Goal: Task Accomplishment & Management: Complete application form

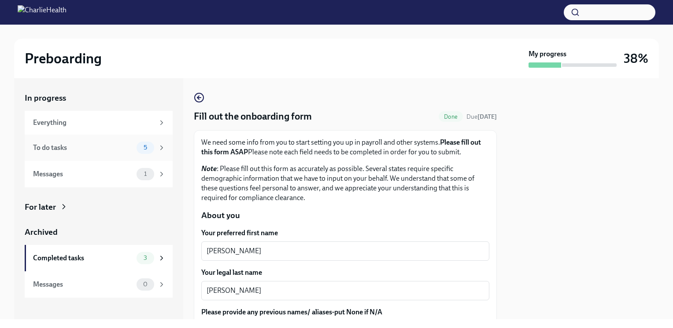
click at [81, 140] on div "To do tasks 5" at bounding box center [99, 148] width 148 height 26
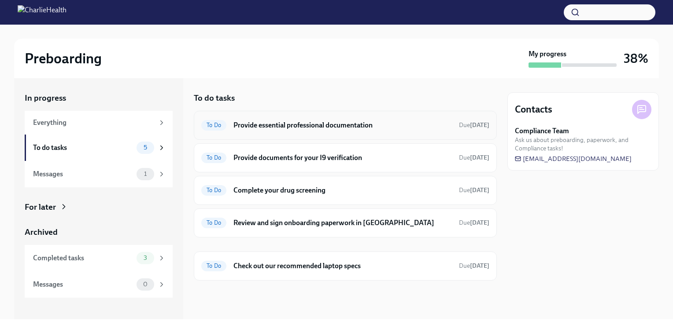
click at [353, 125] on h6 "Provide essential professional documentation" at bounding box center [342, 126] width 218 height 10
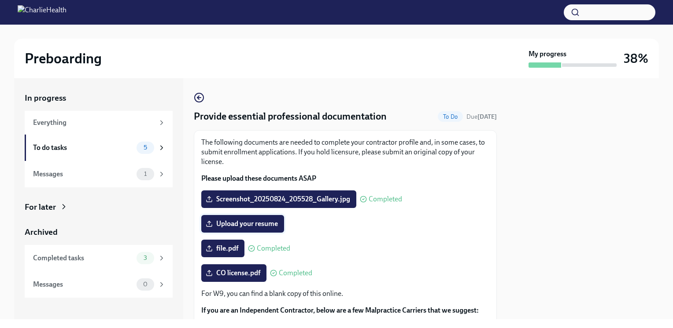
click at [246, 224] on span "Upload your resume" at bounding box center [242, 224] width 70 height 9
click at [0, 0] on input "Upload your resume" at bounding box center [0, 0] width 0 height 0
click at [257, 226] on span "Upload your resume" at bounding box center [242, 224] width 70 height 9
click at [0, 0] on input "Upload your resume" at bounding box center [0, 0] width 0 height 0
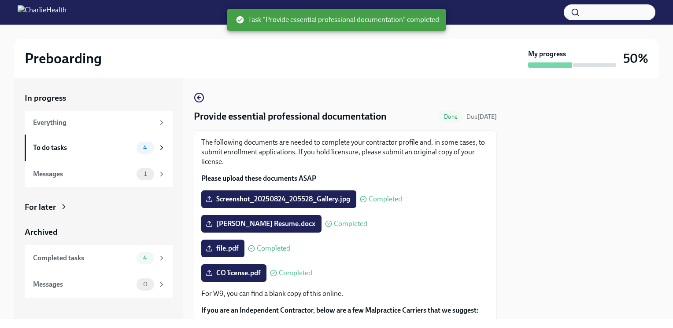
scroll to position [112, 0]
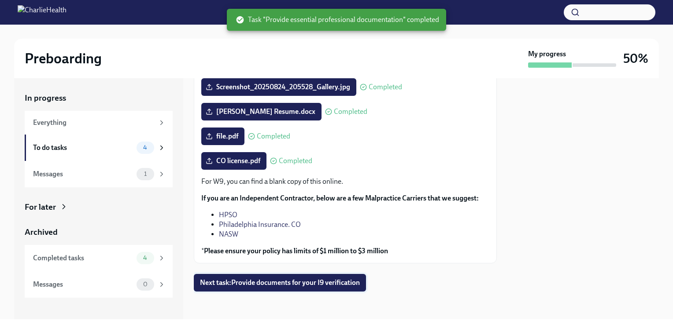
click at [291, 283] on span "Next task : Provide documents for your I9 verification" at bounding box center [280, 283] width 160 height 9
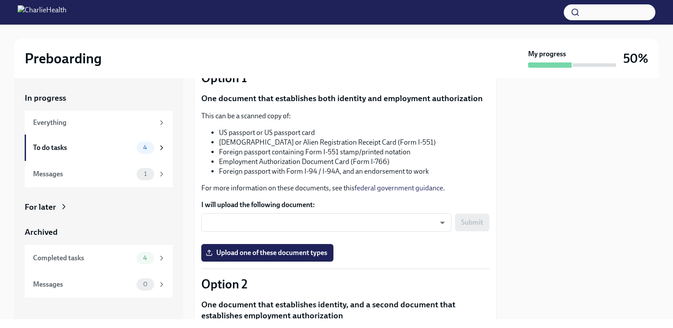
scroll to position [63, 0]
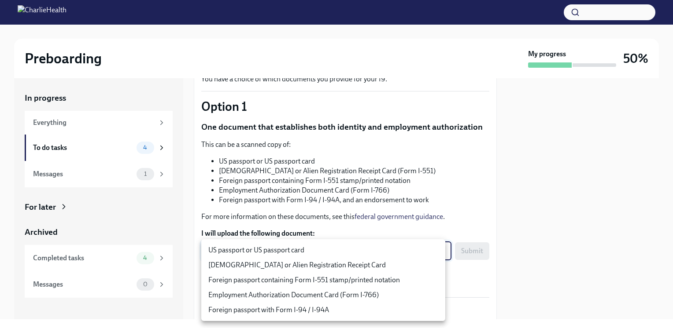
click at [404, 250] on body "Preboarding My progress 50% In progress Everything To do tasks 4 Messages 1 For…" at bounding box center [336, 164] width 673 height 328
click at [367, 250] on li "US passport or US passport card" at bounding box center [323, 250] width 244 height 15
type input "KnYOjnC8x"
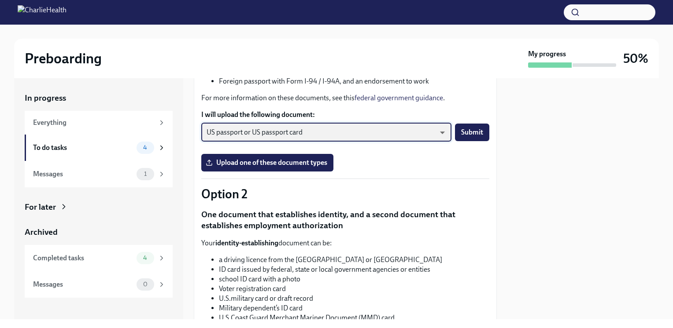
scroll to position [164, 0]
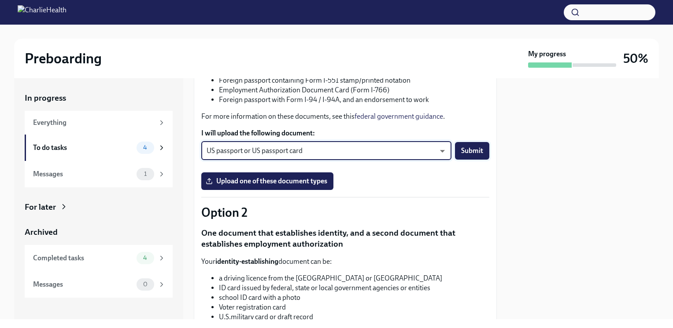
click at [466, 147] on span "Submit" at bounding box center [472, 151] width 22 height 9
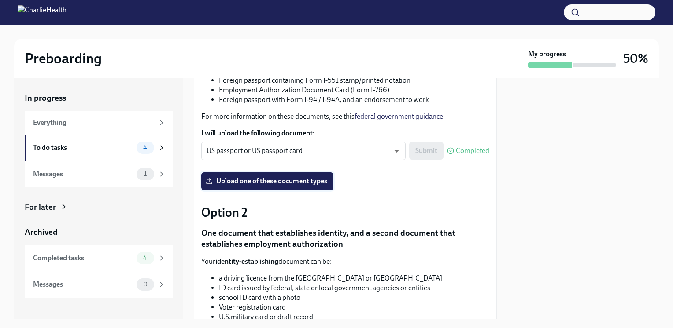
click at [285, 180] on span "Upload one of these document types" at bounding box center [267, 181] width 120 height 9
click at [0, 0] on input "Upload one of these document types" at bounding box center [0, 0] width 0 height 0
click at [310, 186] on label "Upload one of these document types" at bounding box center [267, 182] width 132 height 18
click at [0, 0] on input "Upload one of these document types" at bounding box center [0, 0] width 0 height 0
click at [298, 174] on label "Upload one of these document types" at bounding box center [267, 182] width 132 height 18
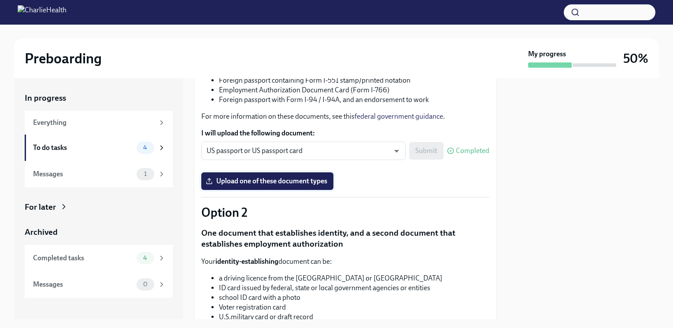
click at [0, 0] on input "Upload one of these document types" at bounding box center [0, 0] width 0 height 0
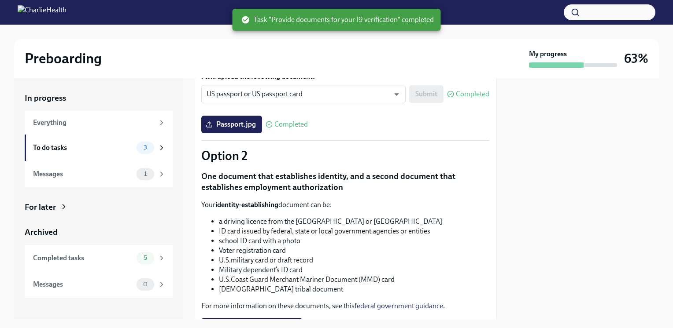
scroll to position [453, 0]
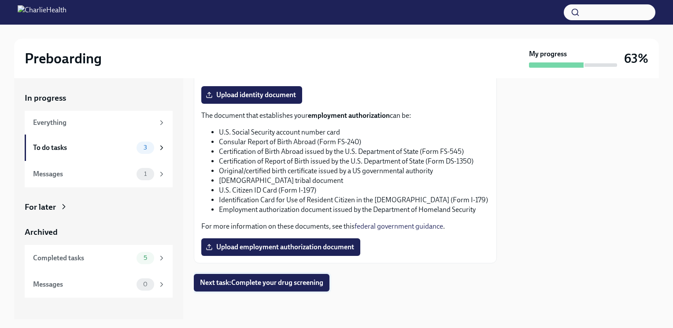
click at [268, 280] on span "Next task : Complete your drug screening" at bounding box center [261, 283] width 123 height 9
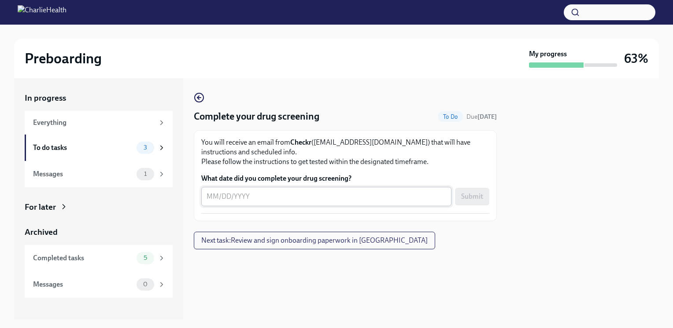
click at [299, 198] on textarea "What date did you complete your drug screening?" at bounding box center [325, 197] width 239 height 11
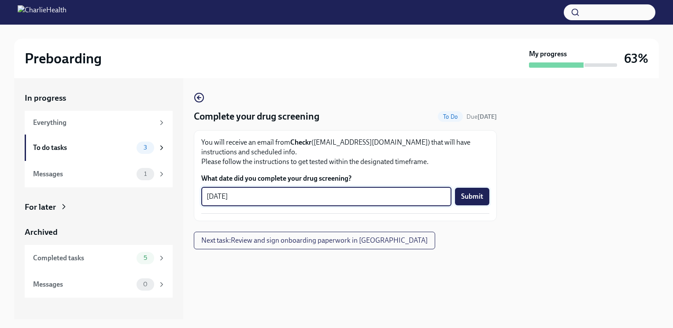
type textarea "[DATE]"
click at [471, 204] on button "Submit" at bounding box center [472, 197] width 34 height 18
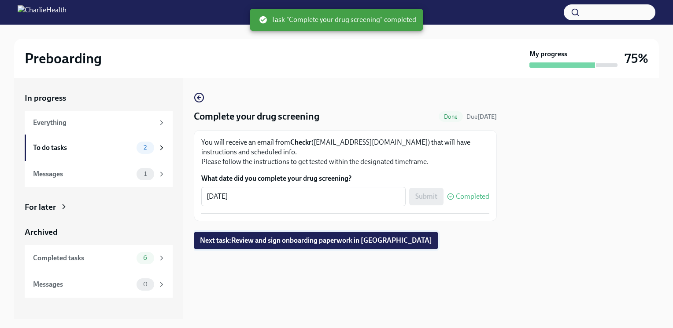
click at [305, 241] on span "Next task : Review and sign onboarding paperwork in [GEOGRAPHIC_DATA]" at bounding box center [316, 240] width 232 height 9
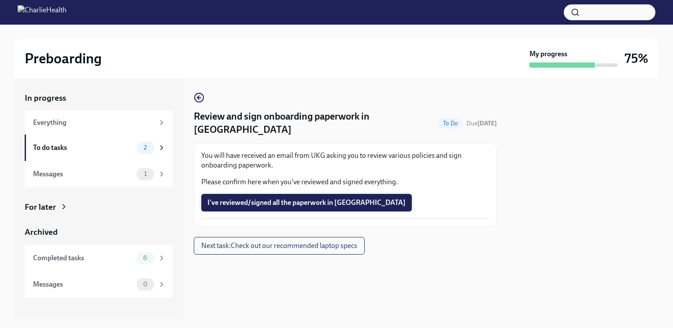
click at [296, 199] on span "I've reviewed/signed all the paperwork in [GEOGRAPHIC_DATA]" at bounding box center [306, 203] width 198 height 9
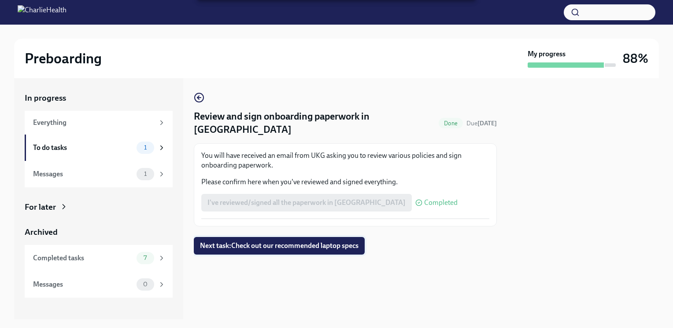
click at [336, 238] on button "Next task : Check out our recommended laptop specs" at bounding box center [279, 246] width 171 height 18
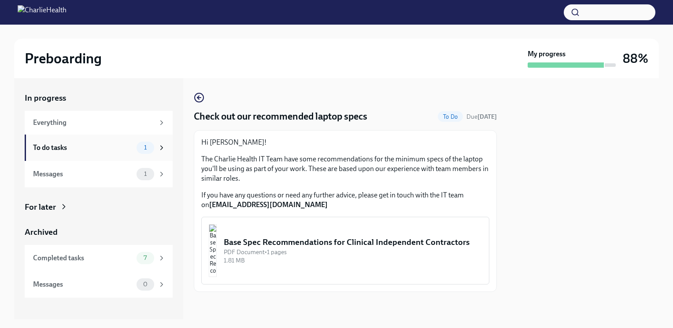
click at [114, 146] on div "To do tasks" at bounding box center [83, 148] width 100 height 10
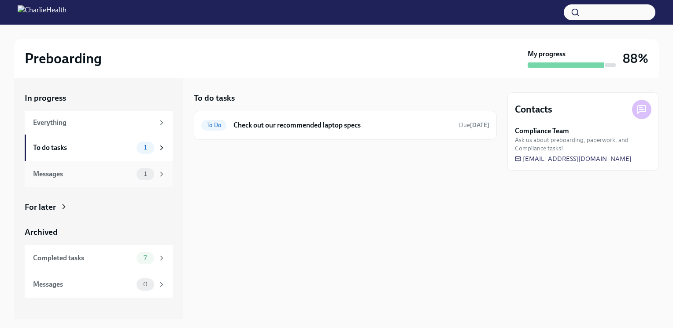
click at [96, 173] on div "Messages" at bounding box center [83, 174] width 100 height 10
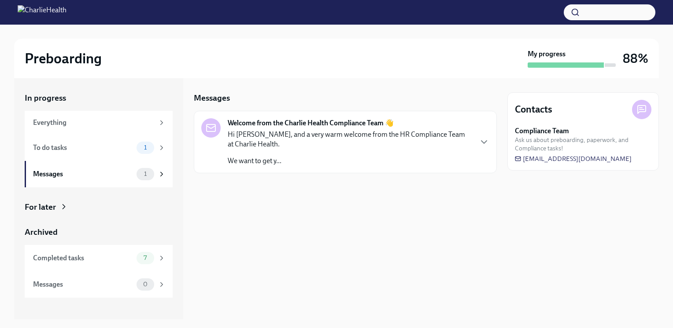
click at [352, 155] on div "Hi [PERSON_NAME], and a very warm welcome from the HR Compliance Team at Charli…" at bounding box center [350, 148] width 244 height 36
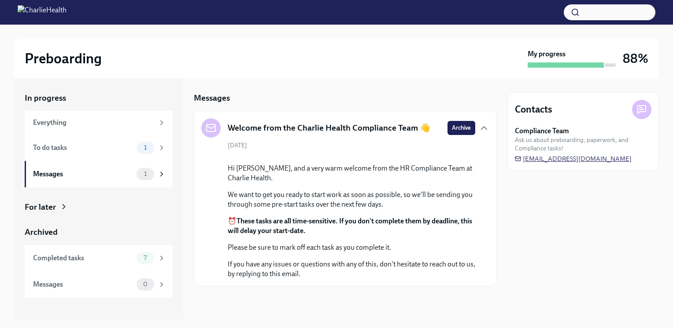
click at [548, 158] on span "[EMAIL_ADDRESS][DOMAIN_NAME]" at bounding box center [573, 159] width 117 height 9
